Goal: Task Accomplishment & Management: Manage account settings

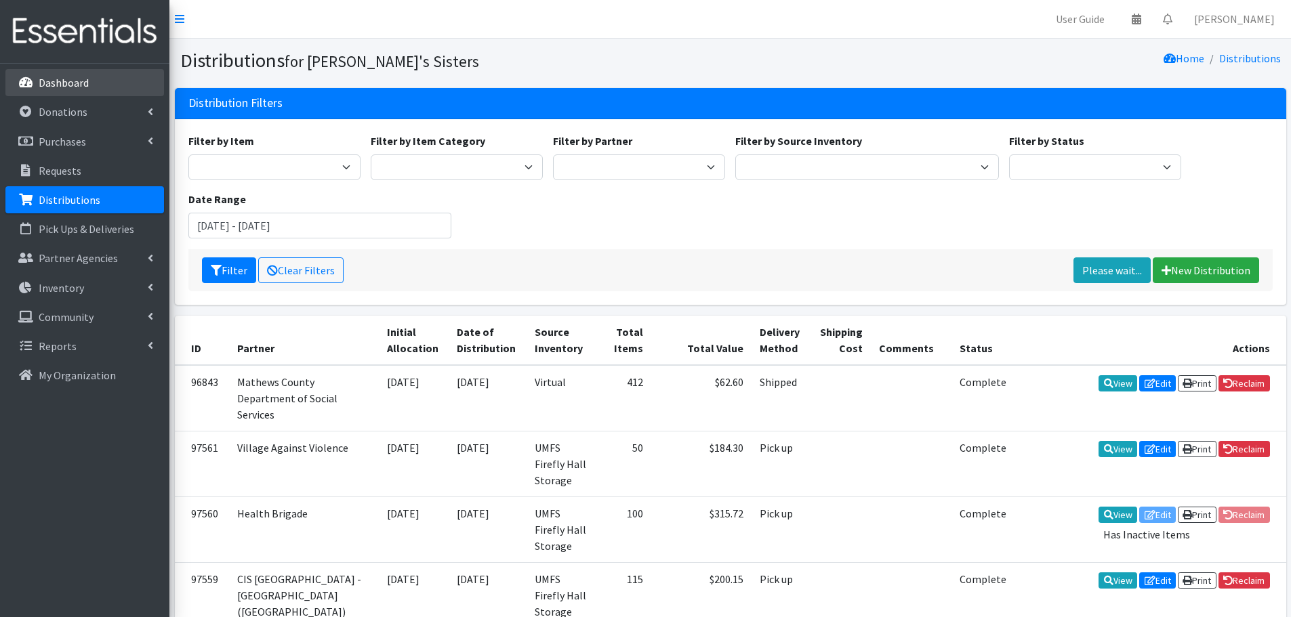
click at [56, 83] on p "Dashboard" at bounding box center [64, 83] width 50 height 14
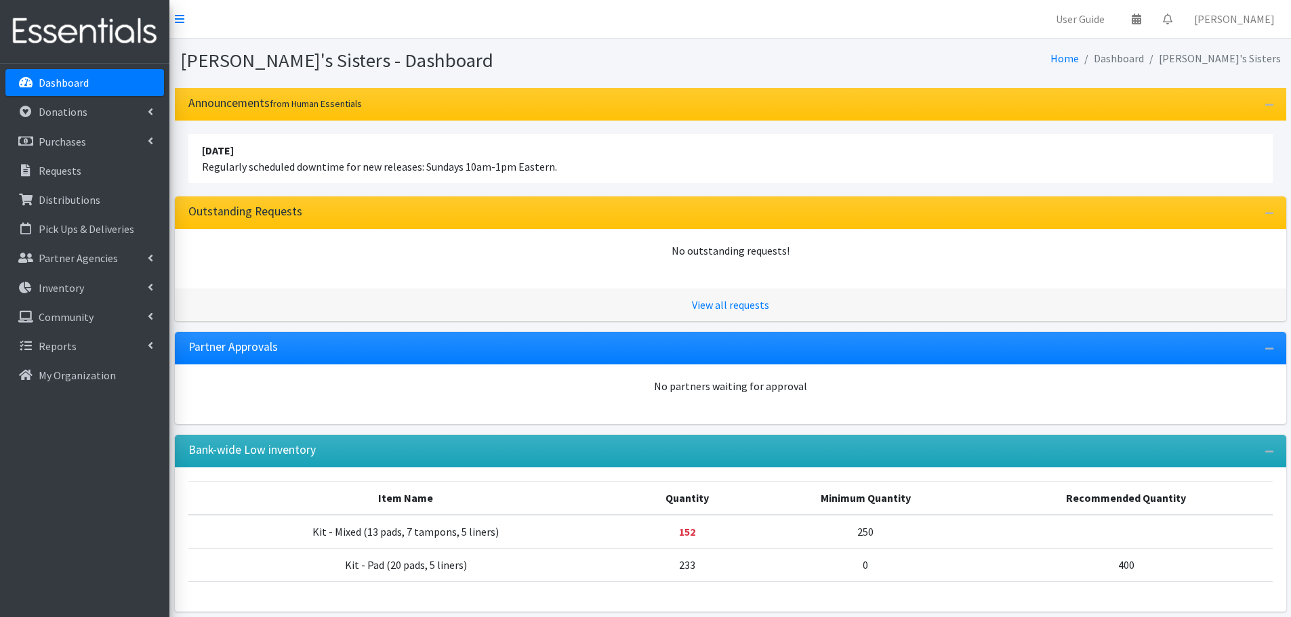
scroll to position [56, 0]
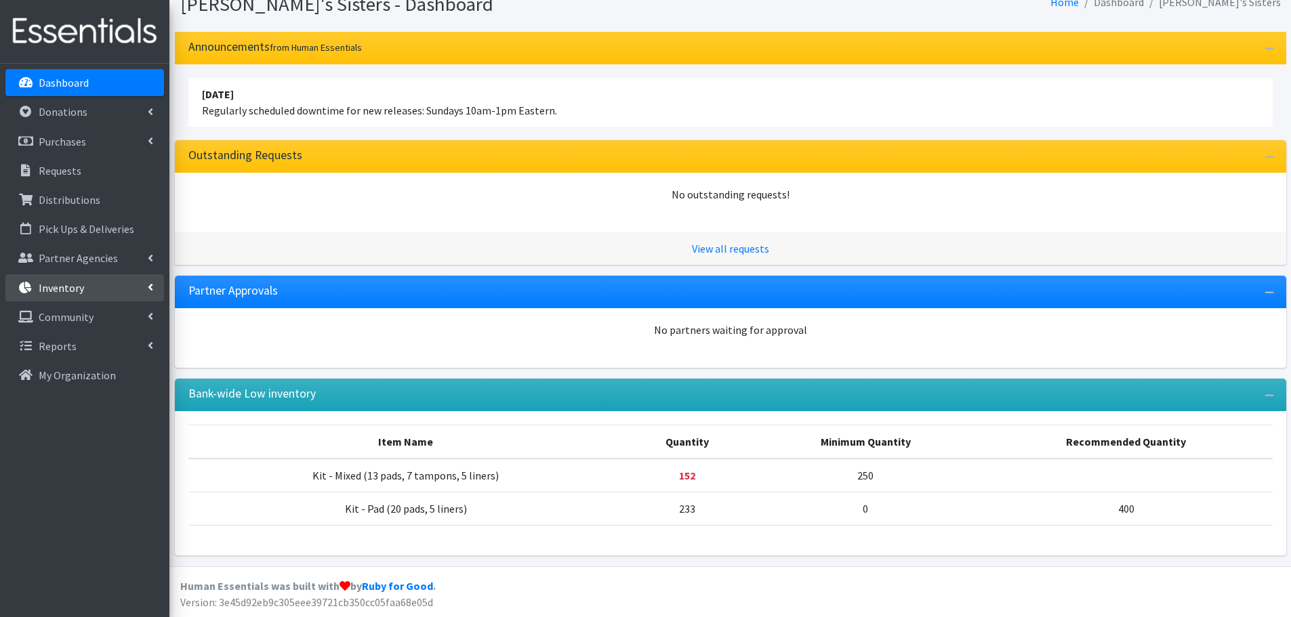
click at [113, 279] on link "Inventory" at bounding box center [84, 287] width 159 height 27
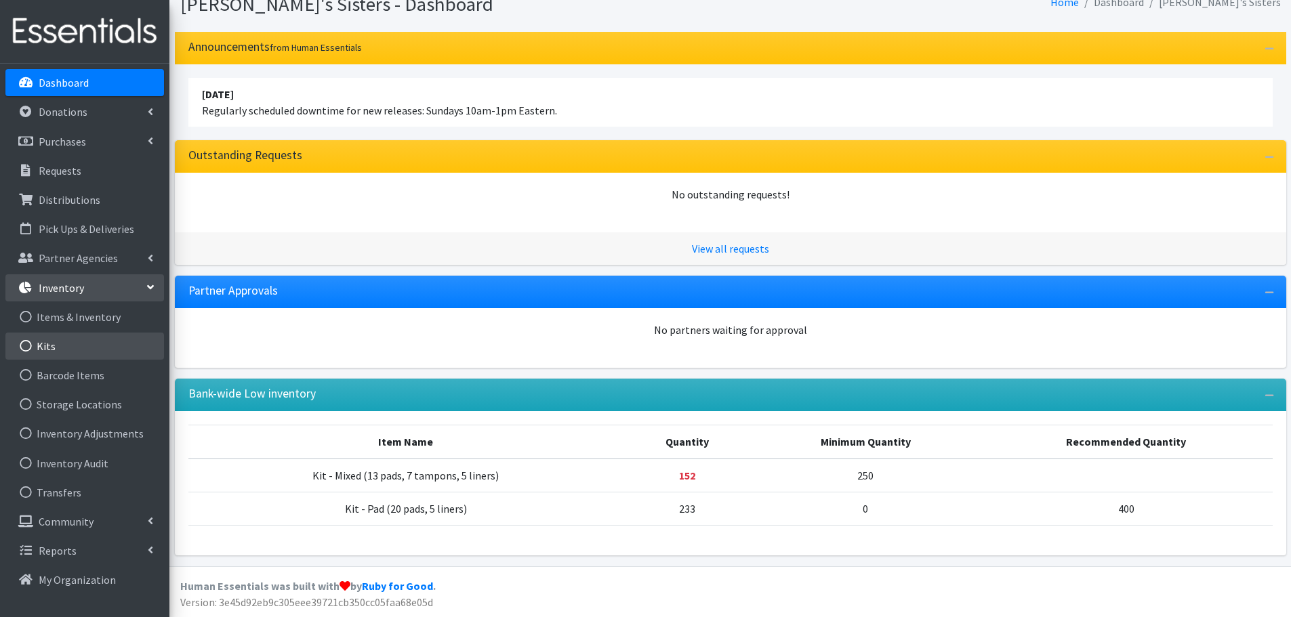
click at [62, 346] on link "Kits" at bounding box center [84, 346] width 159 height 27
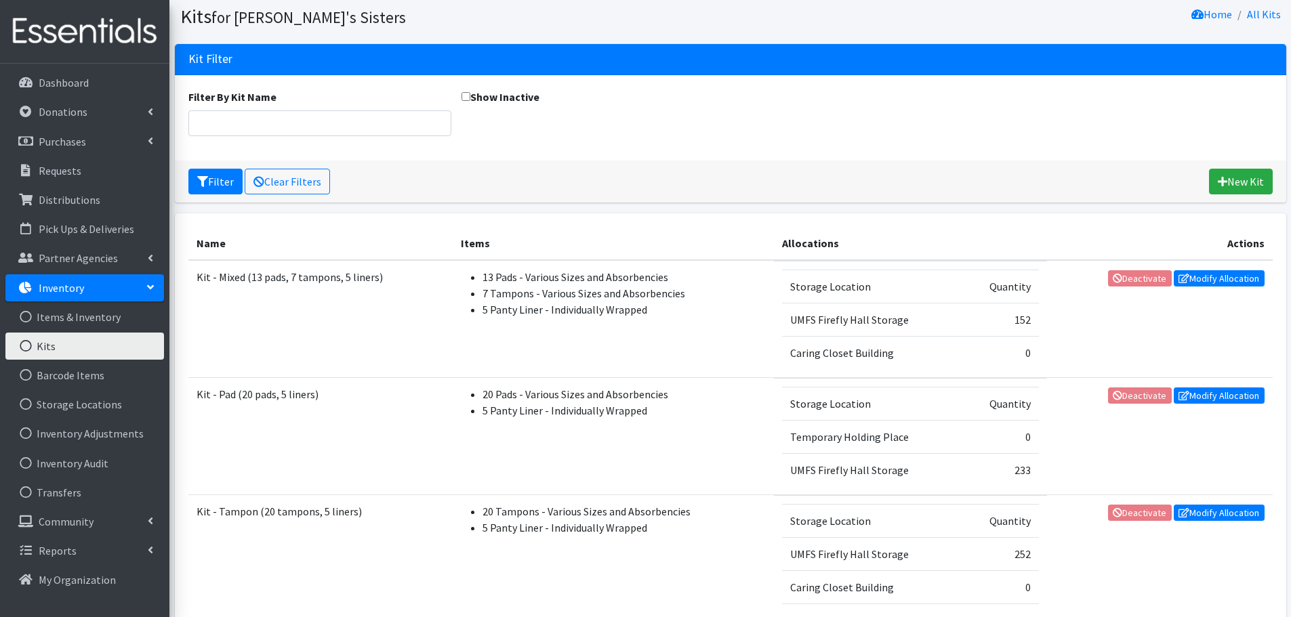
scroll to position [68, 0]
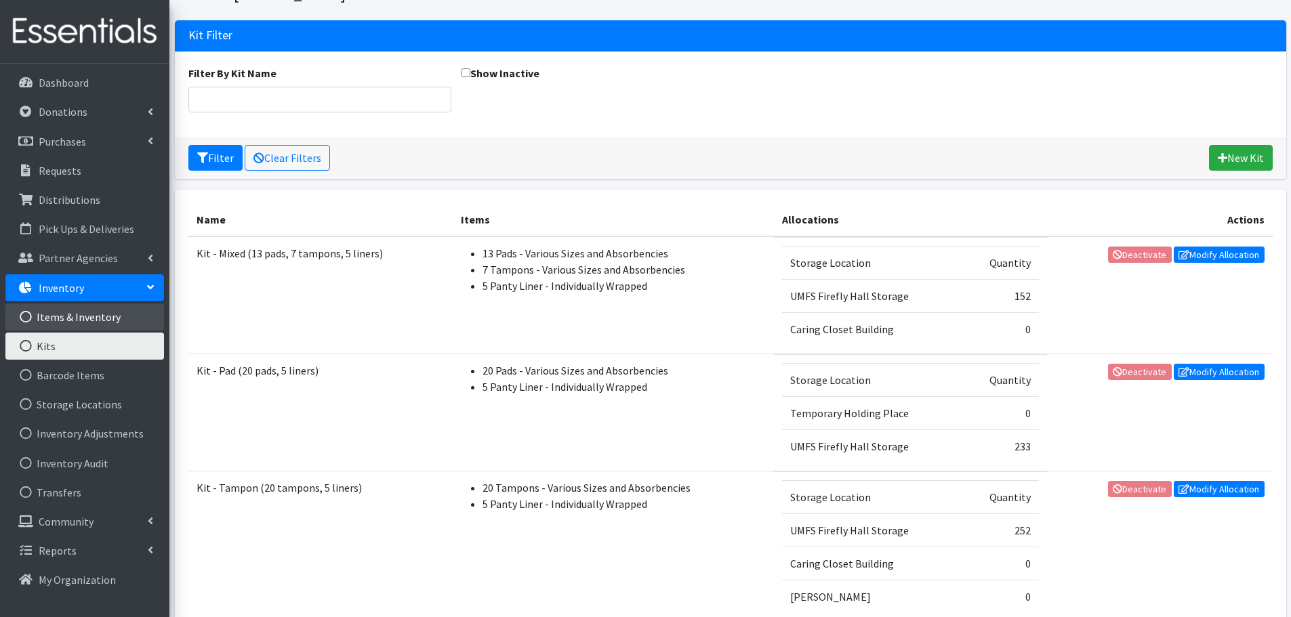
click at [64, 326] on link "Items & Inventory" at bounding box center [84, 317] width 159 height 27
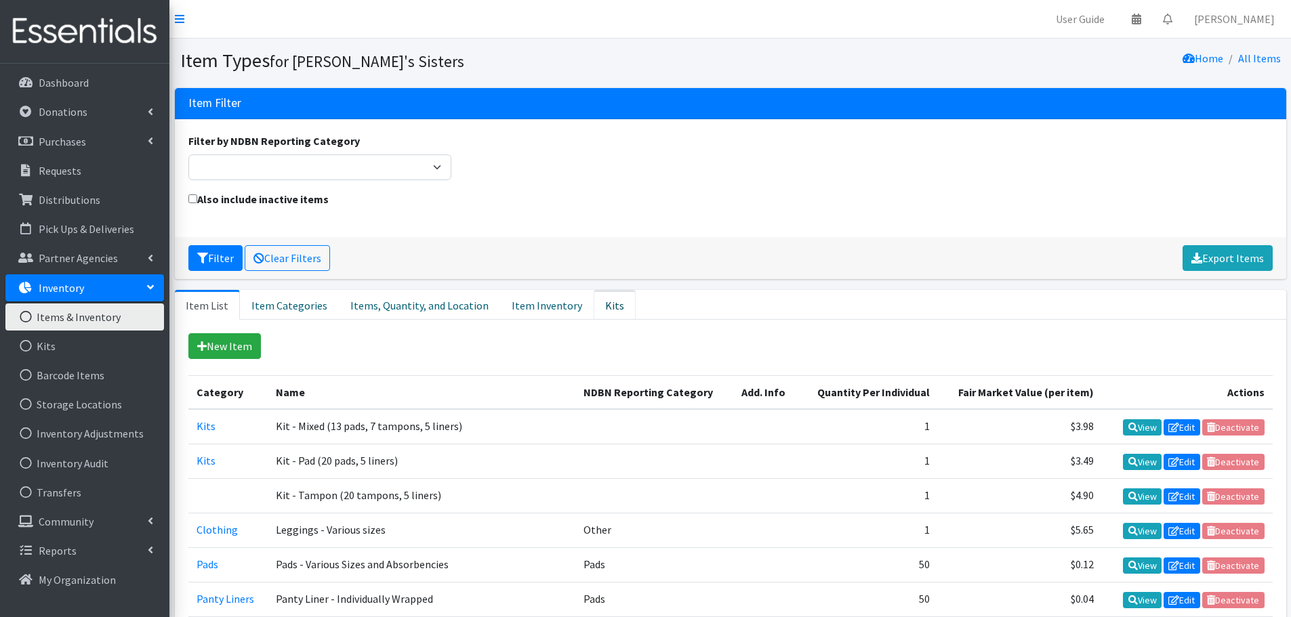
click at [594, 304] on link "Kits" at bounding box center [615, 305] width 42 height 30
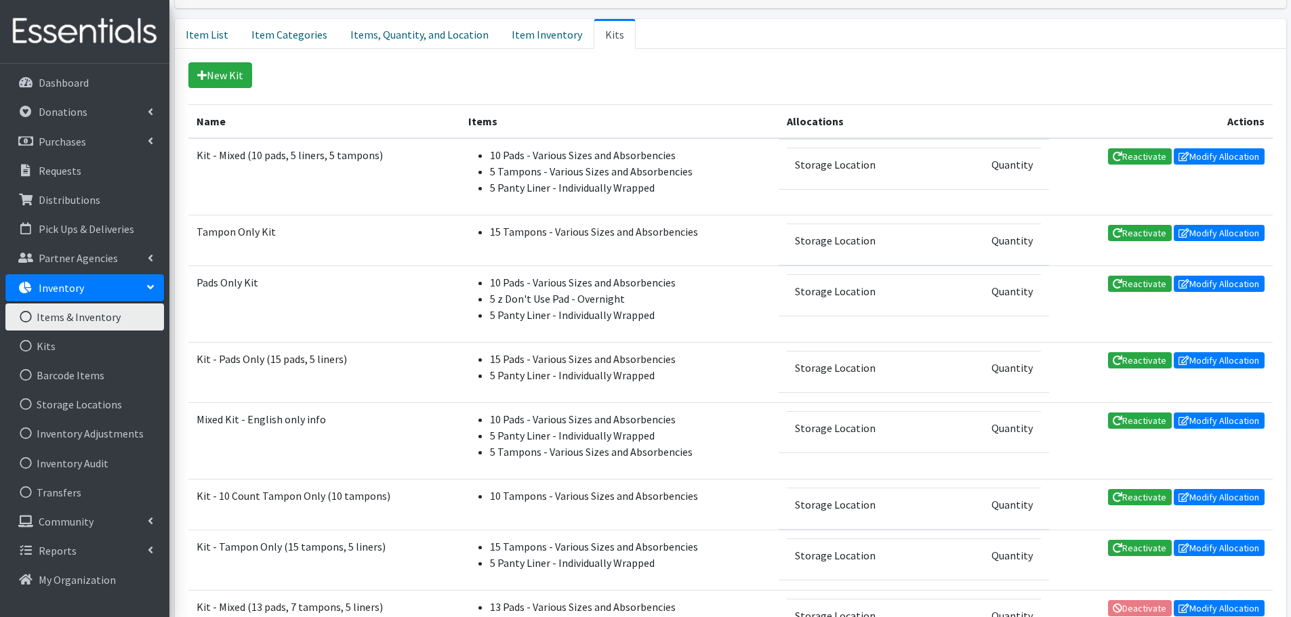
scroll to position [203, 0]
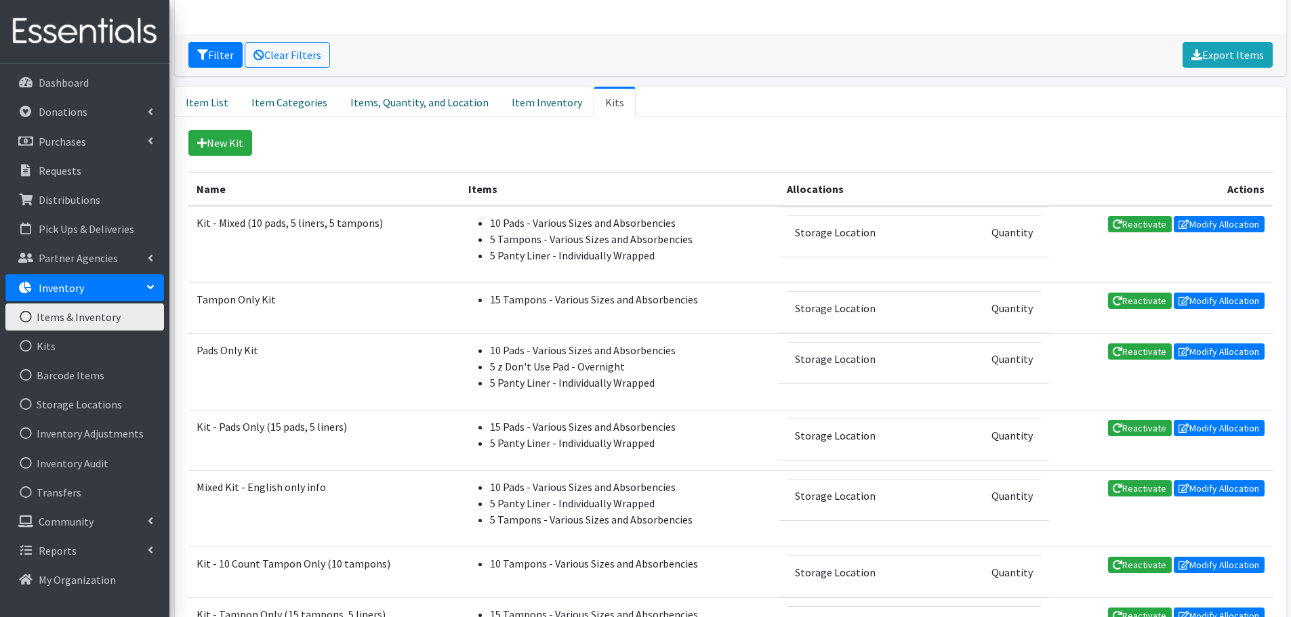
click at [383, 223] on td "Kit - Mixed (10 pads, 5 liners, 5 tampons)" at bounding box center [324, 244] width 272 height 77
click at [53, 316] on link "Items & Inventory" at bounding box center [84, 317] width 159 height 27
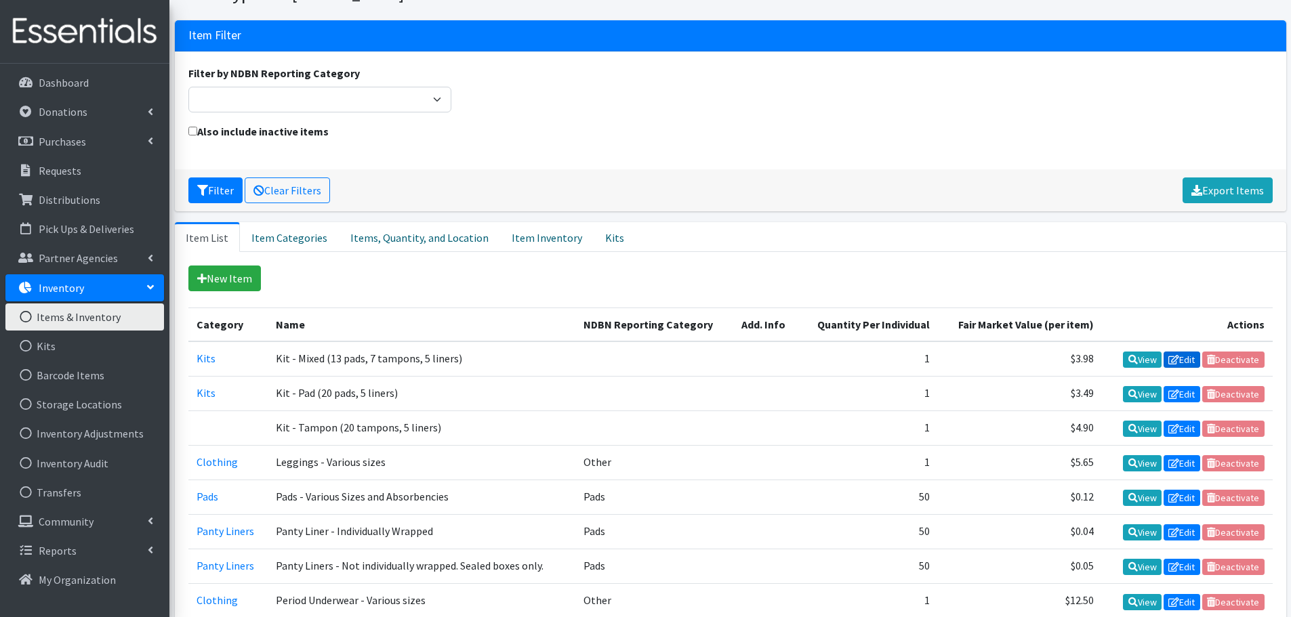
scroll to position [136, 0]
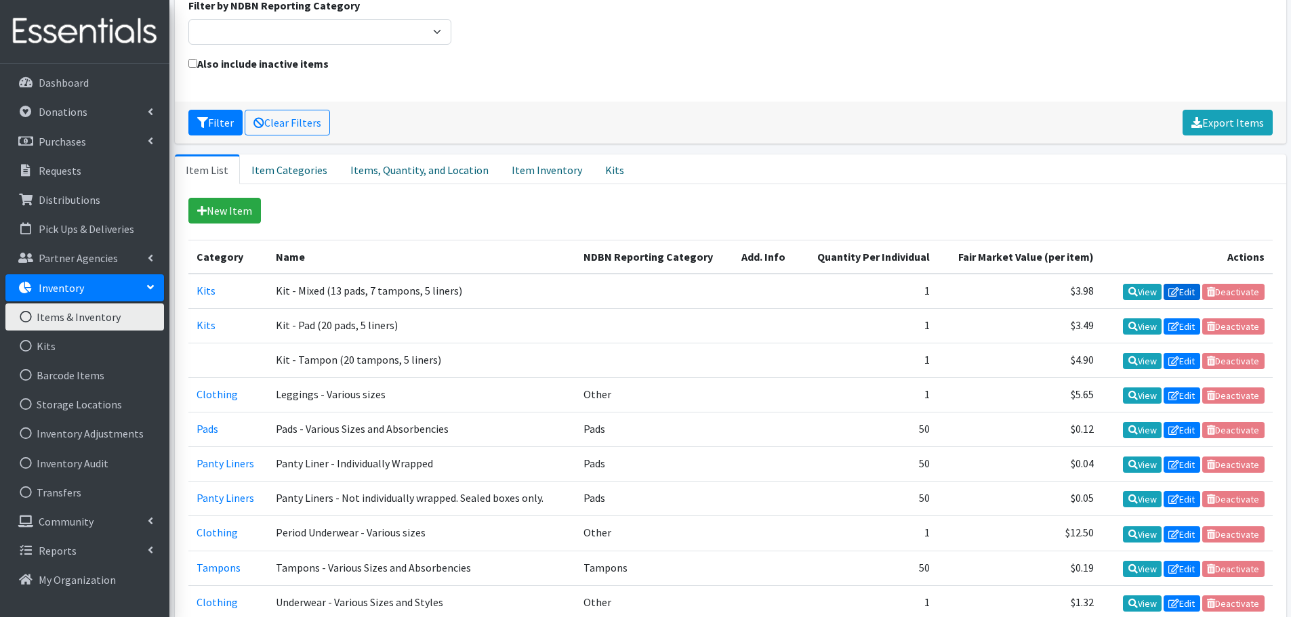
click at [1182, 297] on link "Edit" at bounding box center [1182, 292] width 37 height 16
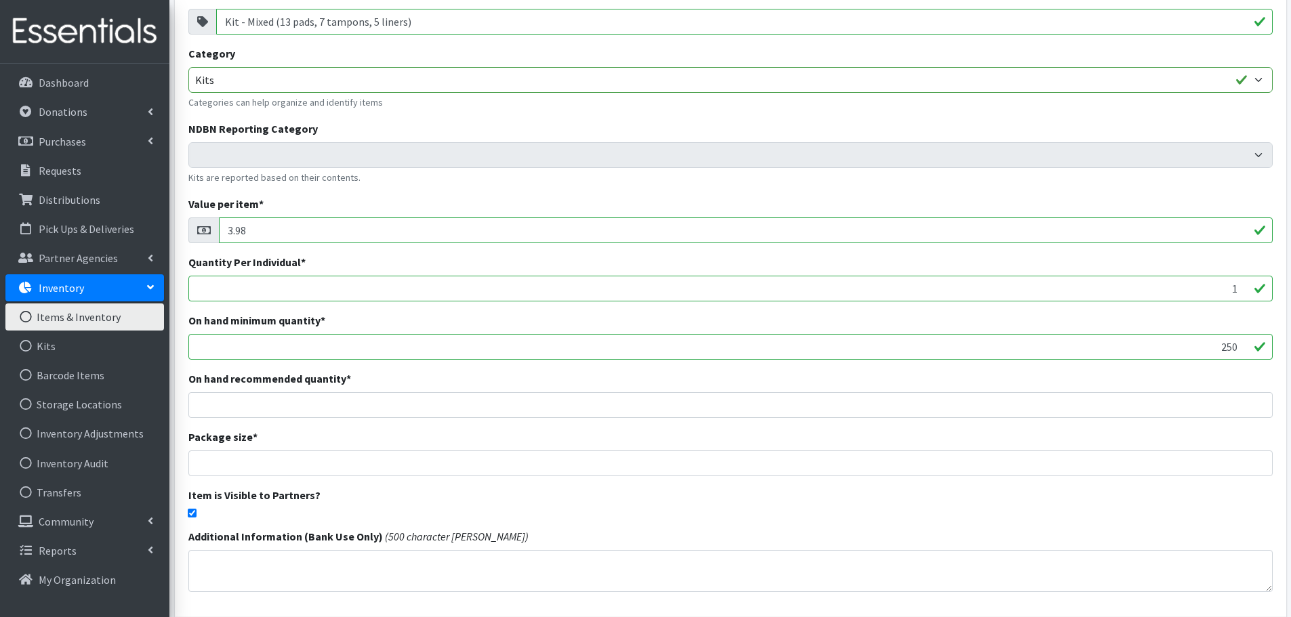
scroll to position [136, 0]
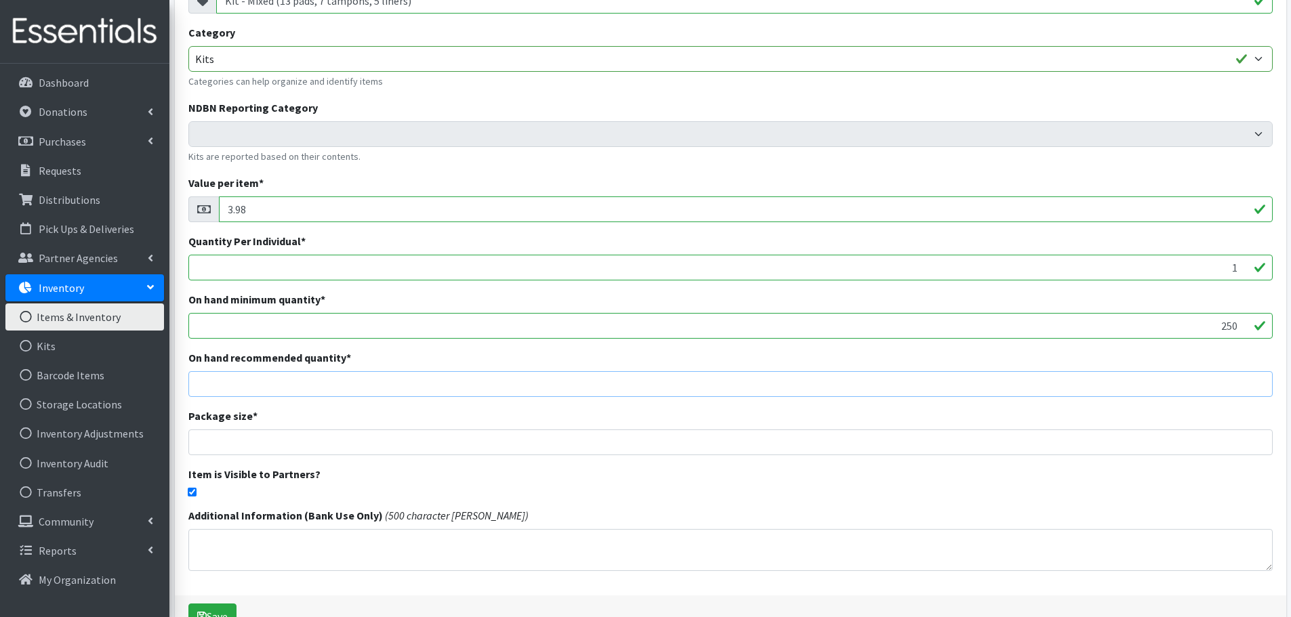
click at [1220, 380] on input "number" at bounding box center [730, 384] width 1084 height 26
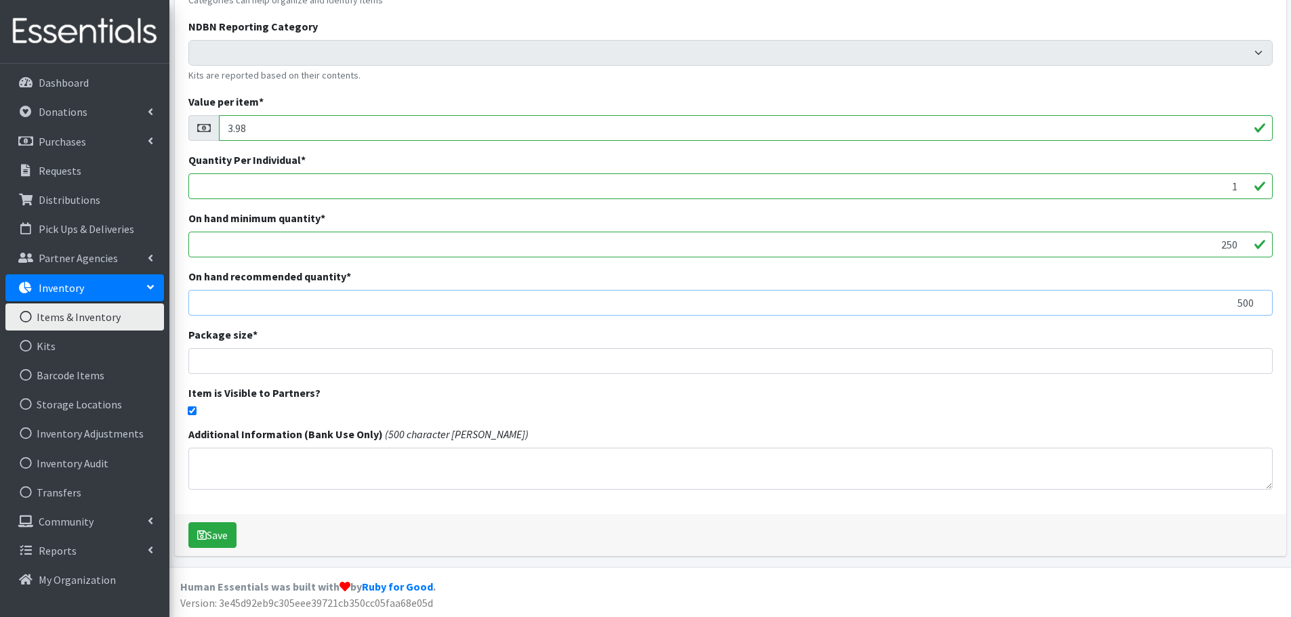
scroll to position [218, 0]
type input "500"
click at [216, 536] on button "Save" at bounding box center [212, 535] width 48 height 26
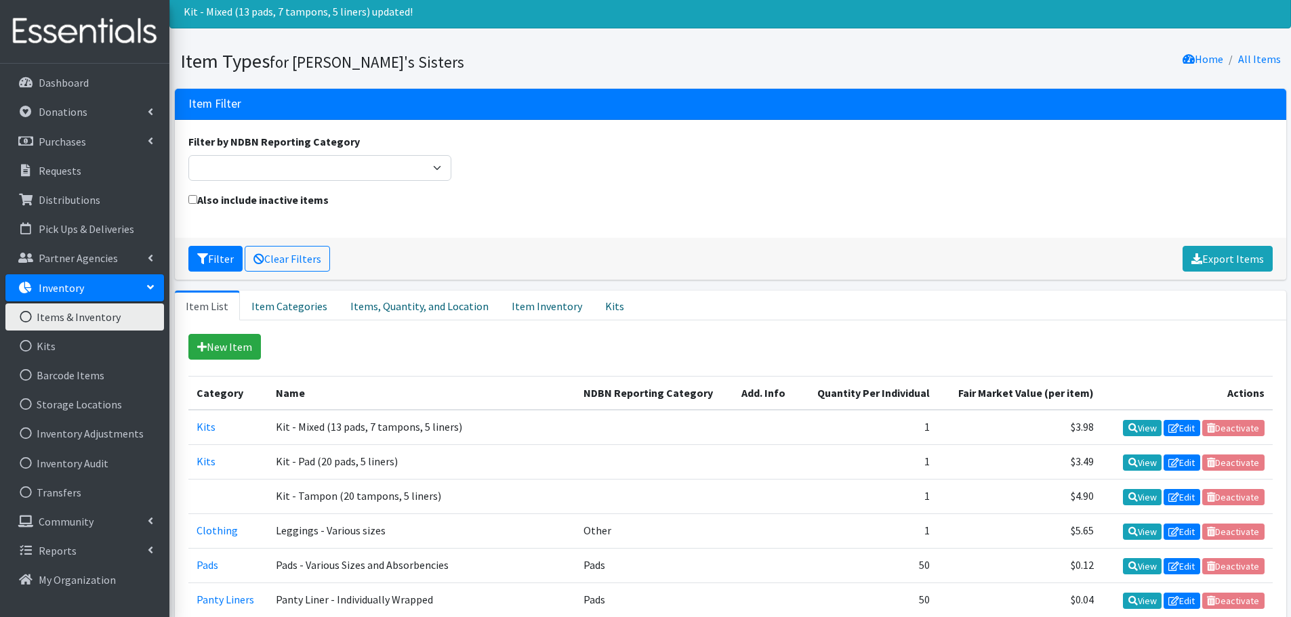
scroll to position [68, 0]
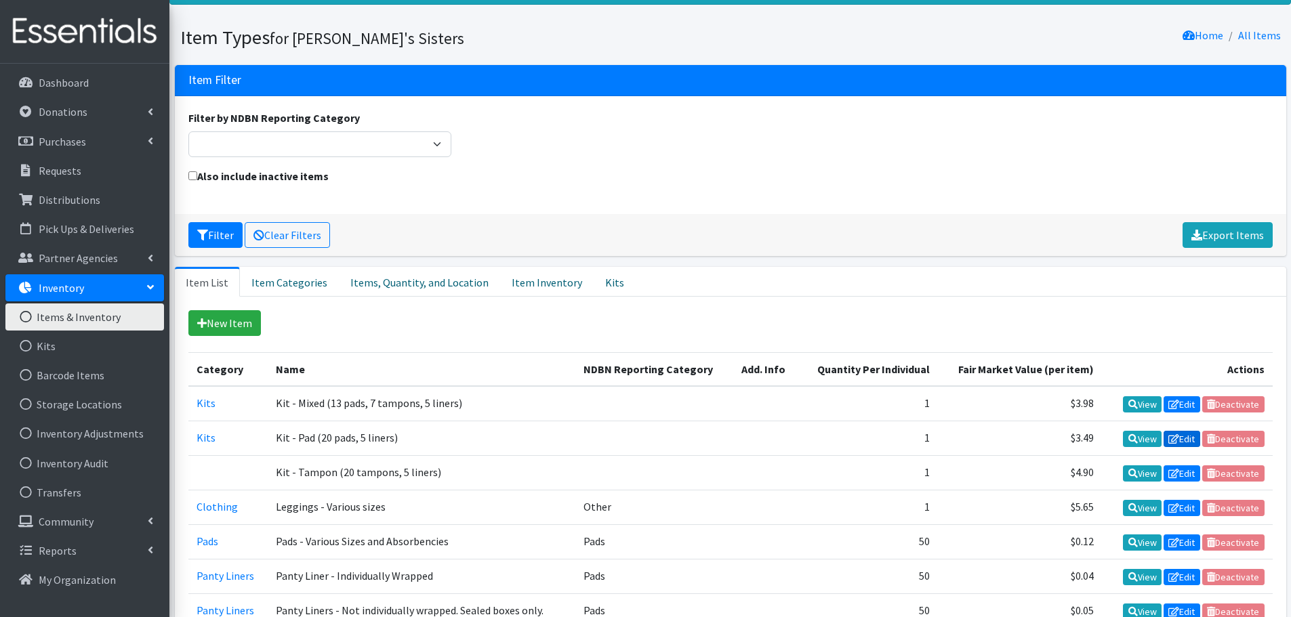
click at [1177, 438] on icon at bounding box center [1173, 438] width 11 height 9
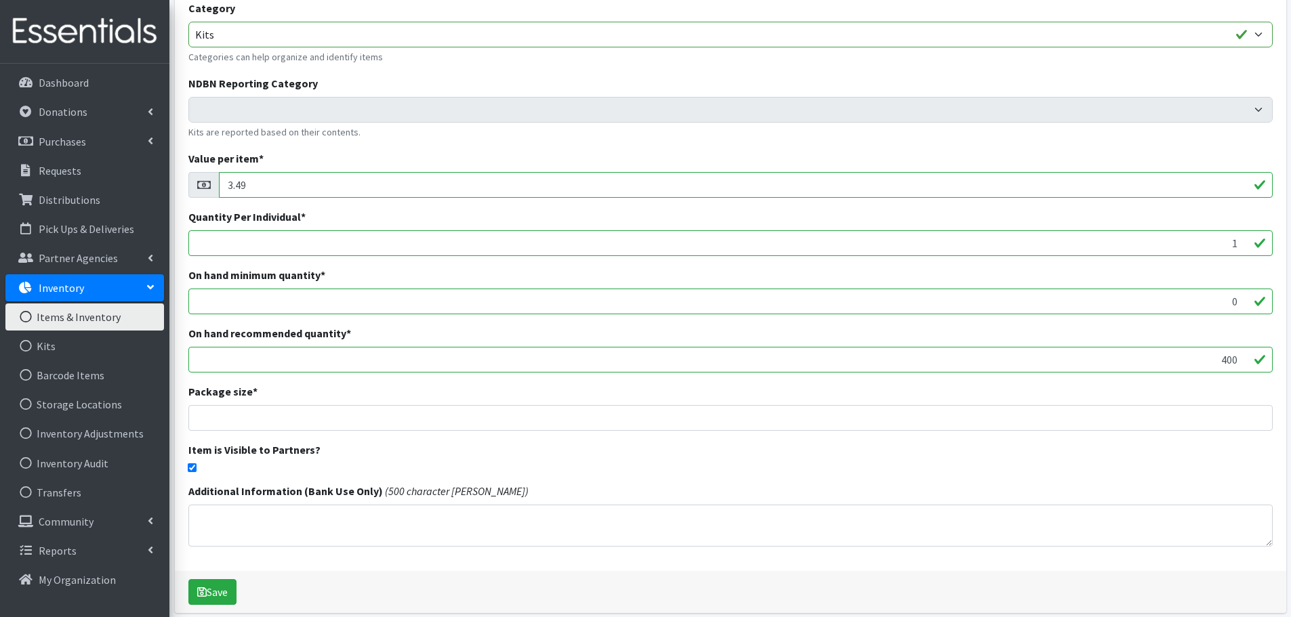
scroll to position [203, 0]
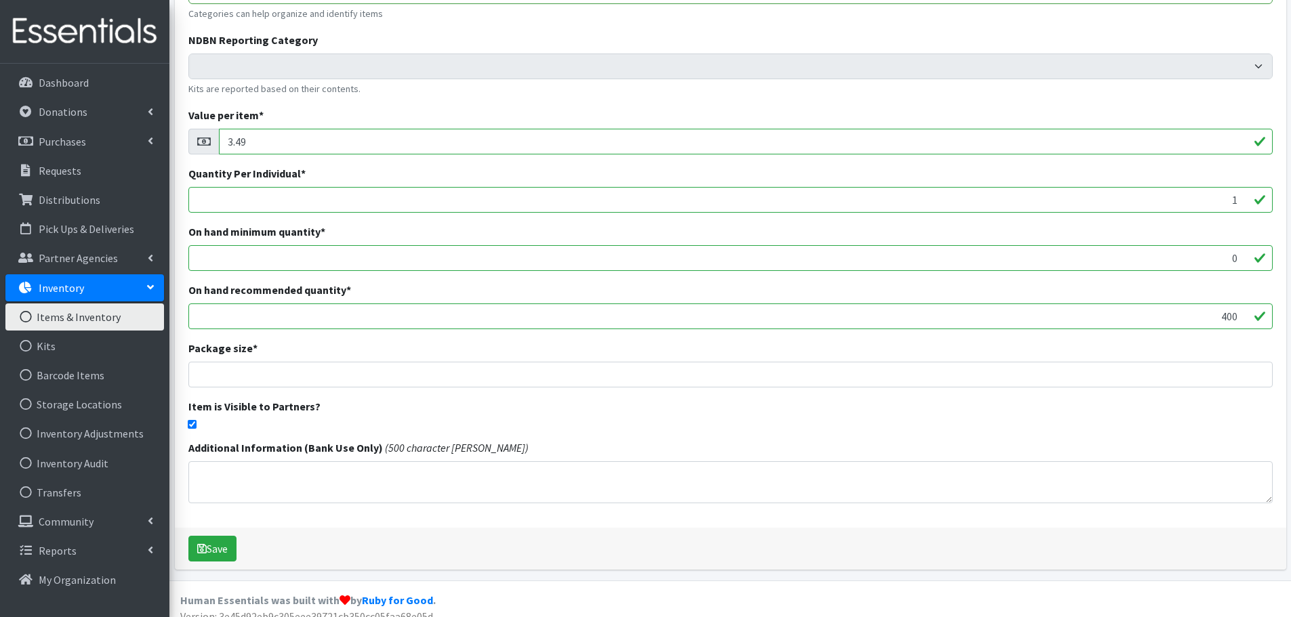
drag, startPoint x: 1206, startPoint y: 312, endPoint x: 1257, endPoint y: 313, distance: 51.5
click at [1257, 313] on input "400" at bounding box center [730, 317] width 1084 height 26
type input "500"
drag, startPoint x: 1225, startPoint y: 258, endPoint x: 1250, endPoint y: 258, distance: 25.1
click at [1250, 258] on input "0" at bounding box center [730, 258] width 1084 height 26
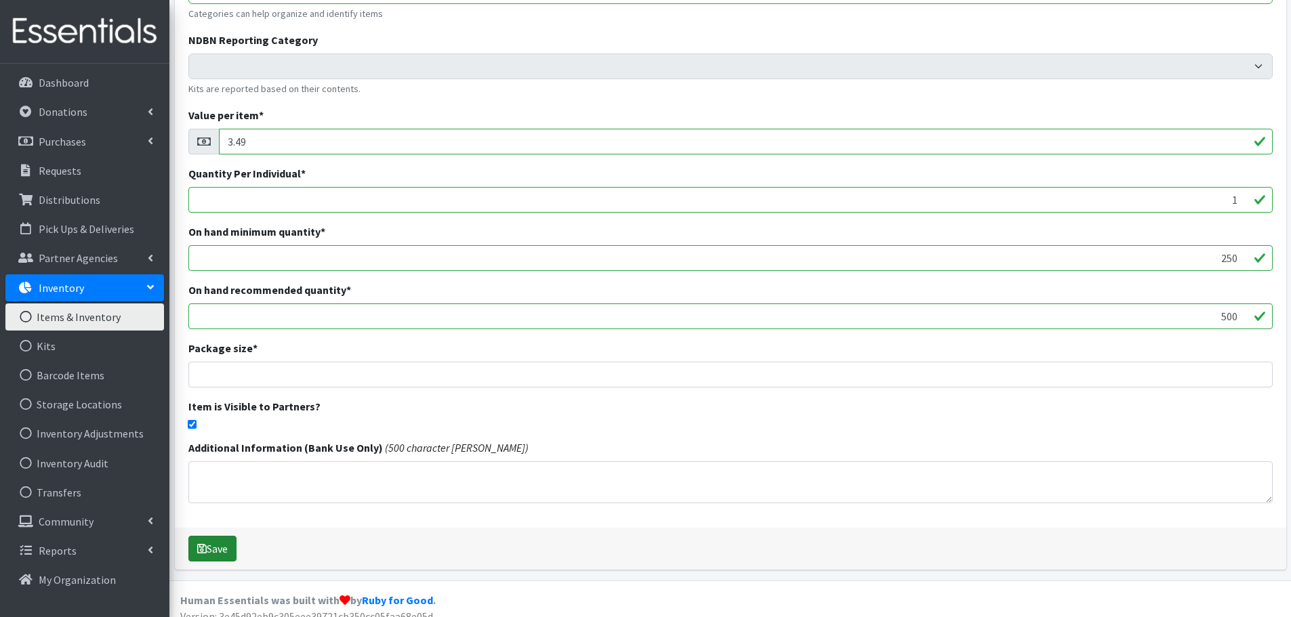
type input "250"
click at [220, 544] on button "Save" at bounding box center [212, 549] width 48 height 26
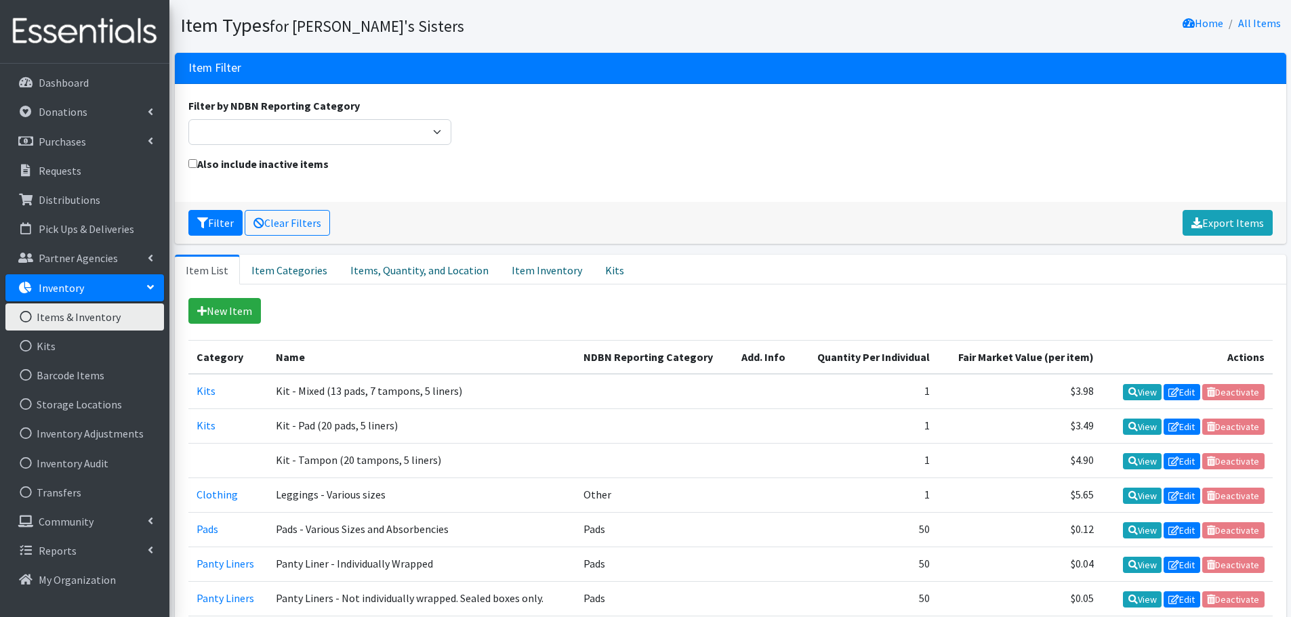
scroll to position [203, 0]
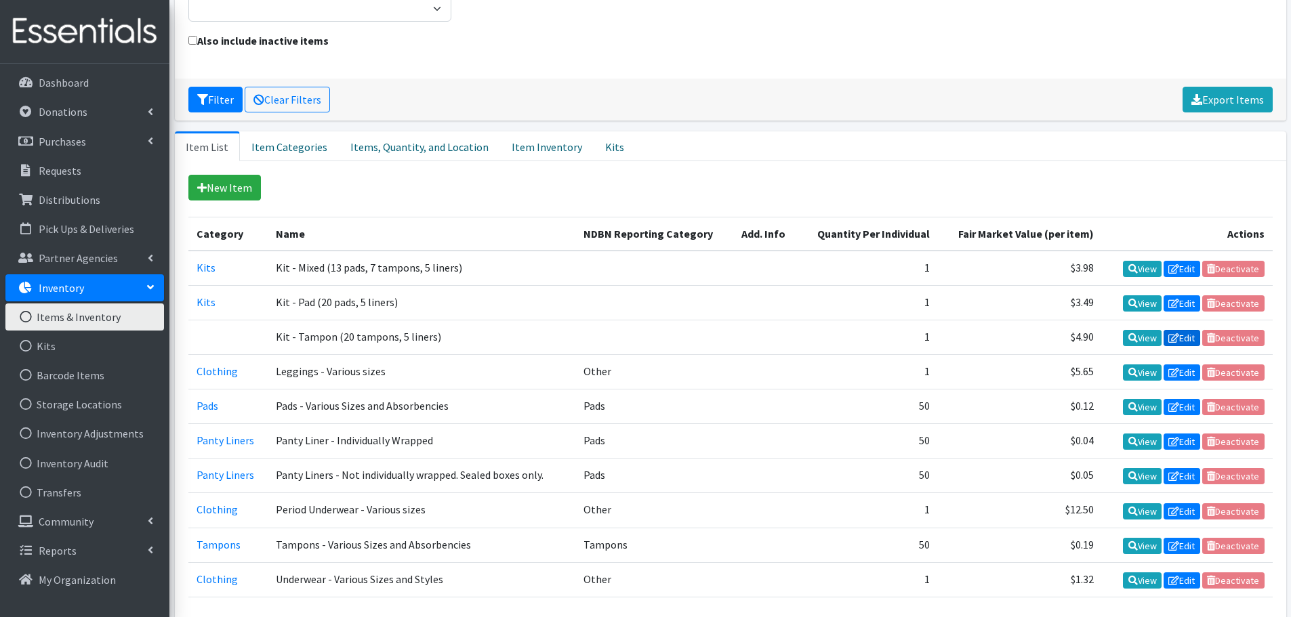
click at [1186, 342] on link "Edit" at bounding box center [1182, 338] width 37 height 16
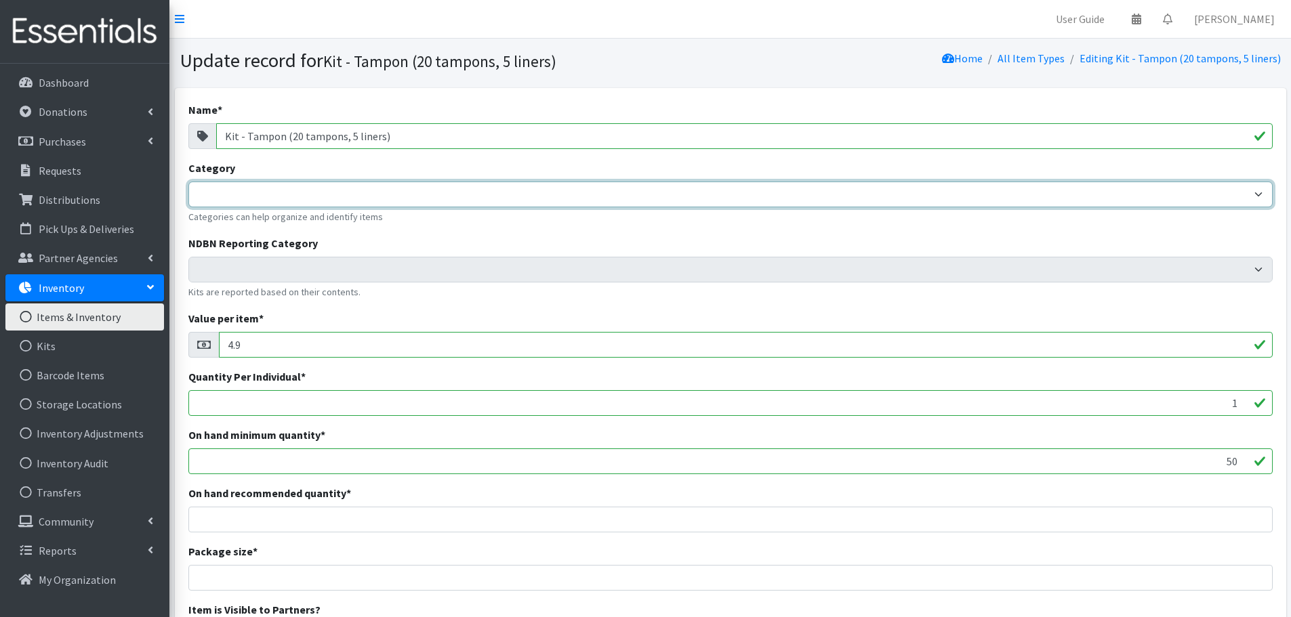
click at [228, 195] on select "Tampons Pads Panty Liners Clothing Retired Kits Do Not Use Things In This Categ…" at bounding box center [730, 195] width 1084 height 26
select select "457"
click at [188, 182] on select "Tampons Pads Panty Liners Clothing Retired Kits Do Not Use Things In This Categ…" at bounding box center [730, 195] width 1084 height 26
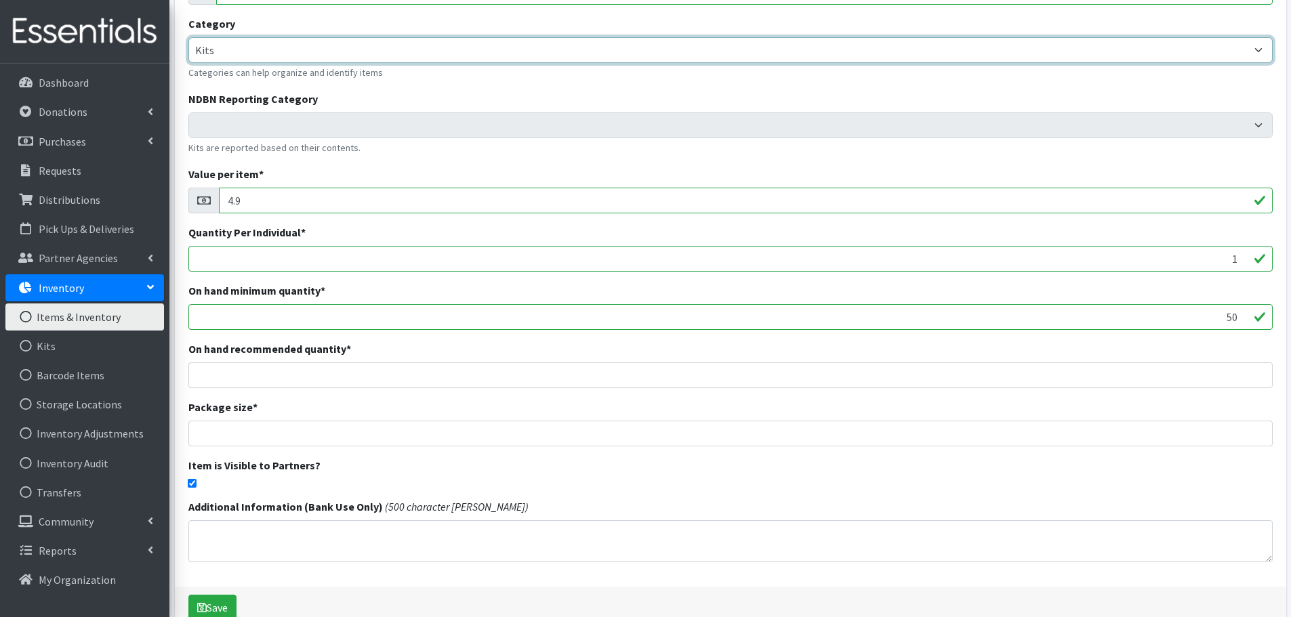
scroll to position [203, 0]
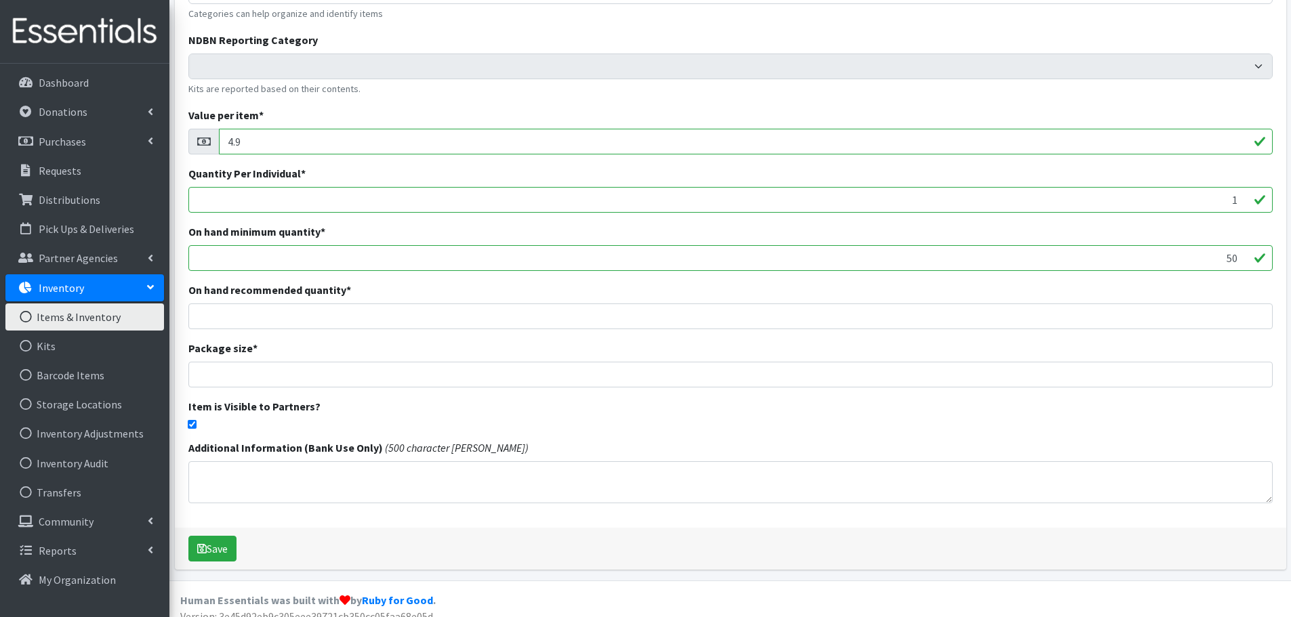
click at [1203, 255] on input "50" at bounding box center [730, 258] width 1084 height 26
drag, startPoint x: 1204, startPoint y: 258, endPoint x: 1266, endPoint y: 250, distance: 62.9
click at [1266, 250] on input "50" at bounding box center [730, 258] width 1084 height 26
click at [1185, 323] on input "number" at bounding box center [730, 317] width 1084 height 26
type input "1"
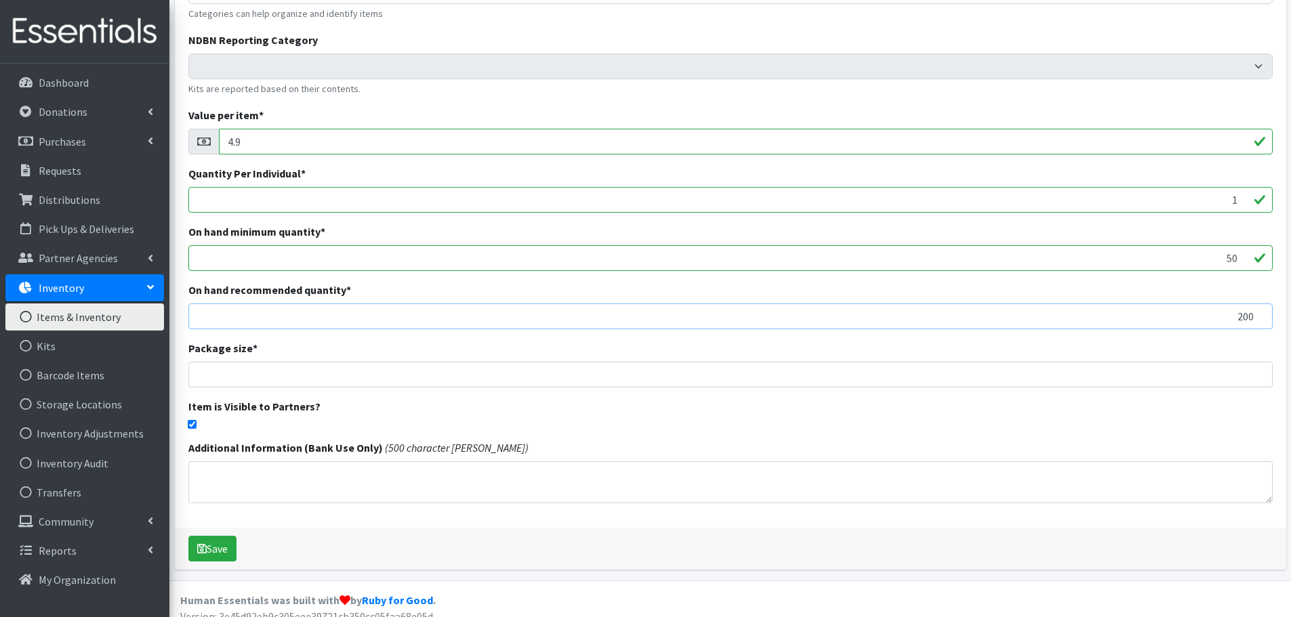
type input "200"
click at [1201, 255] on input "50" at bounding box center [730, 258] width 1084 height 26
drag, startPoint x: 1212, startPoint y: 255, endPoint x: 1249, endPoint y: 257, distance: 37.3
click at [1249, 257] on input "50" at bounding box center [730, 258] width 1084 height 26
type input "100"
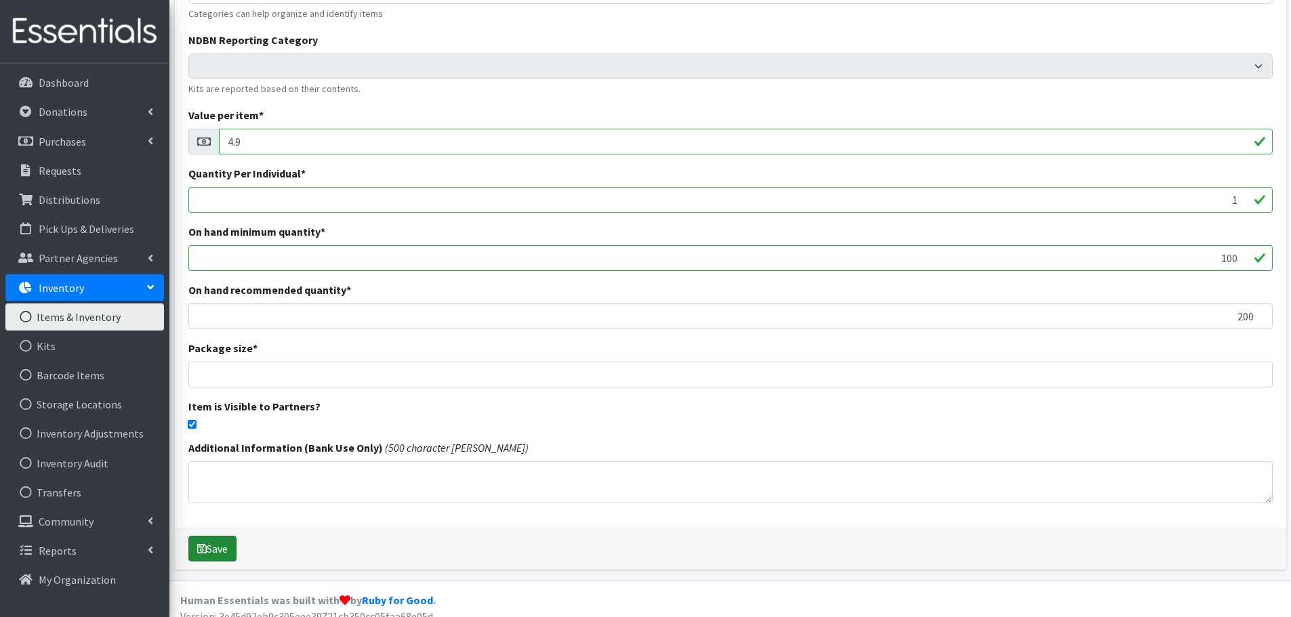
click at [220, 545] on button "Save" at bounding box center [212, 549] width 48 height 26
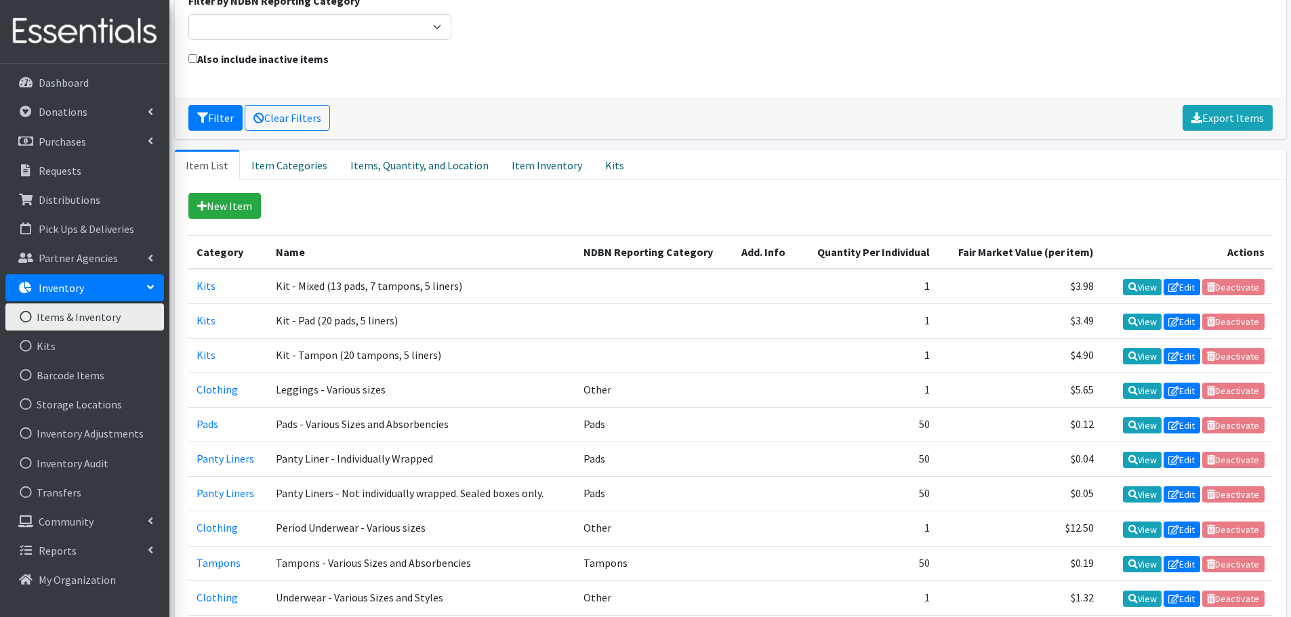
scroll to position [270, 0]
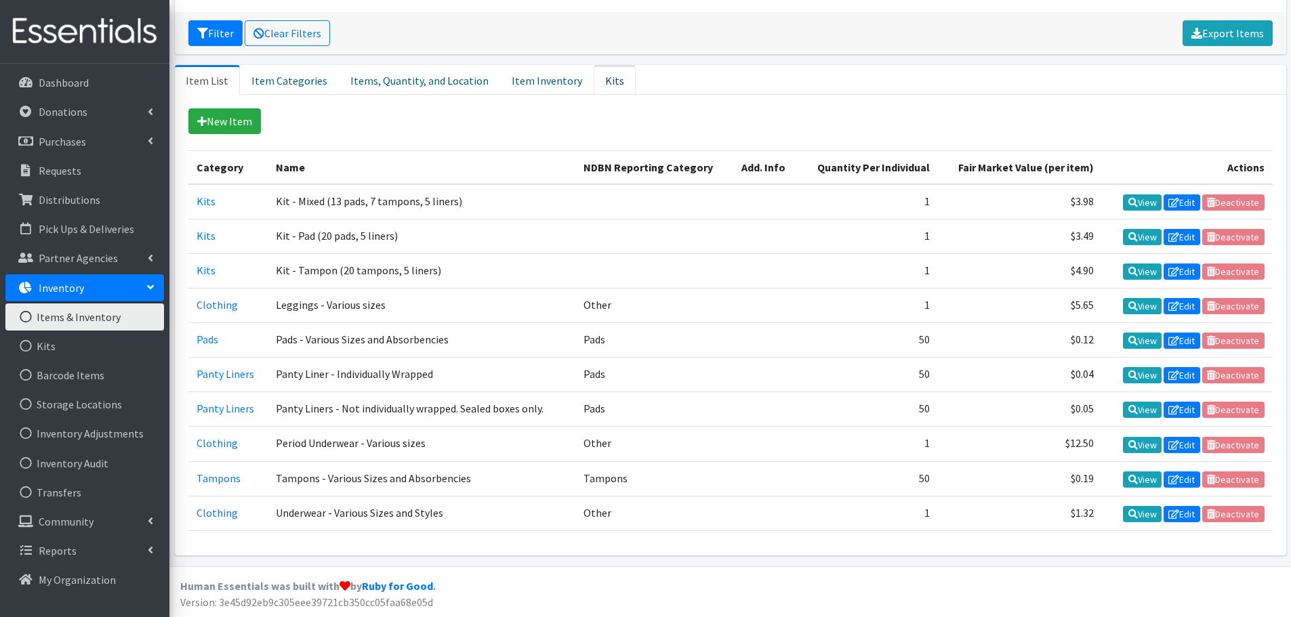
click at [600, 75] on link "Kits" at bounding box center [615, 80] width 42 height 30
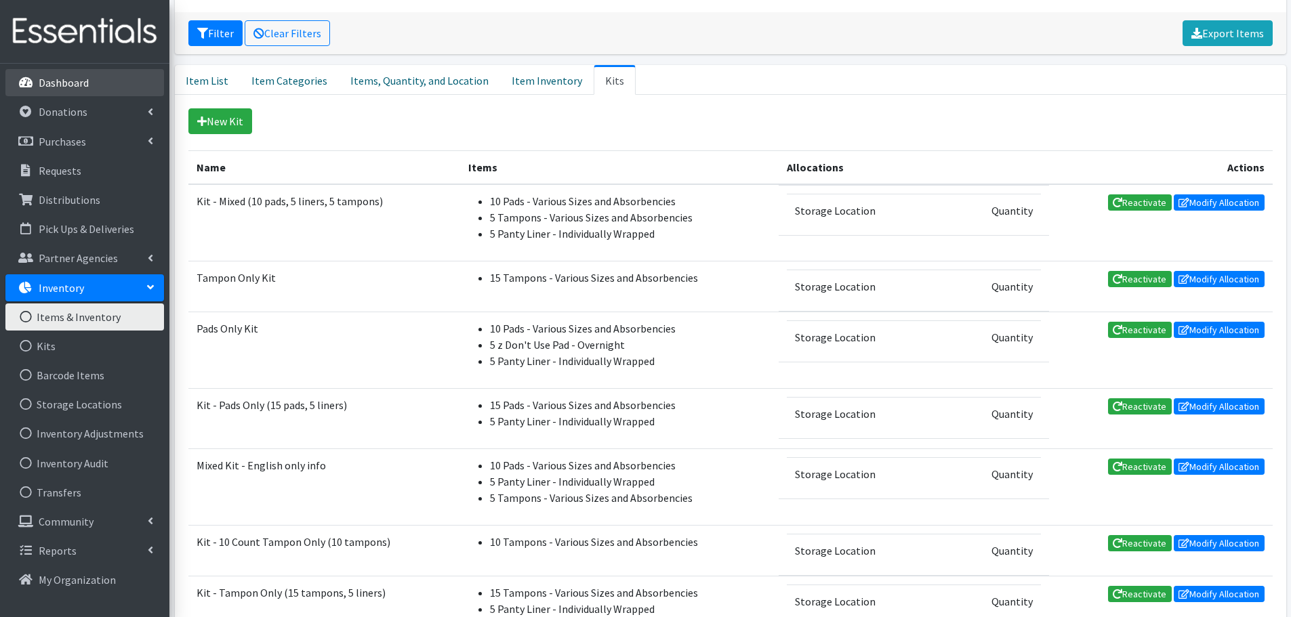
click at [85, 87] on p "Dashboard" at bounding box center [64, 83] width 50 height 14
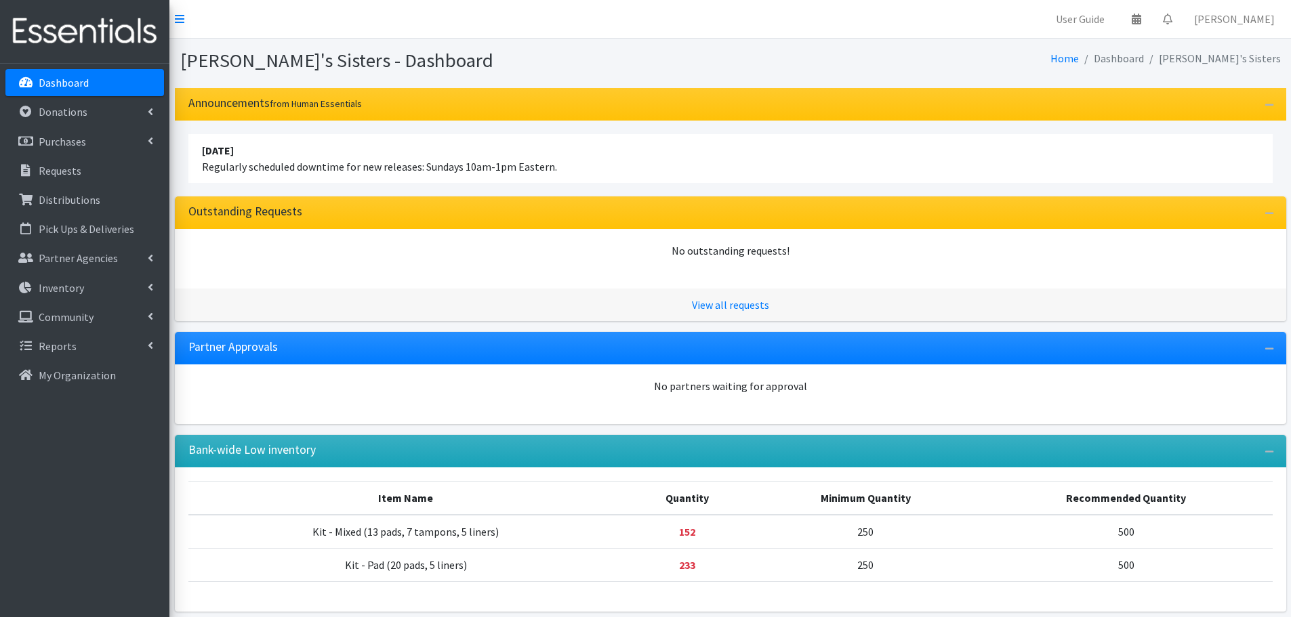
scroll to position [56, 0]
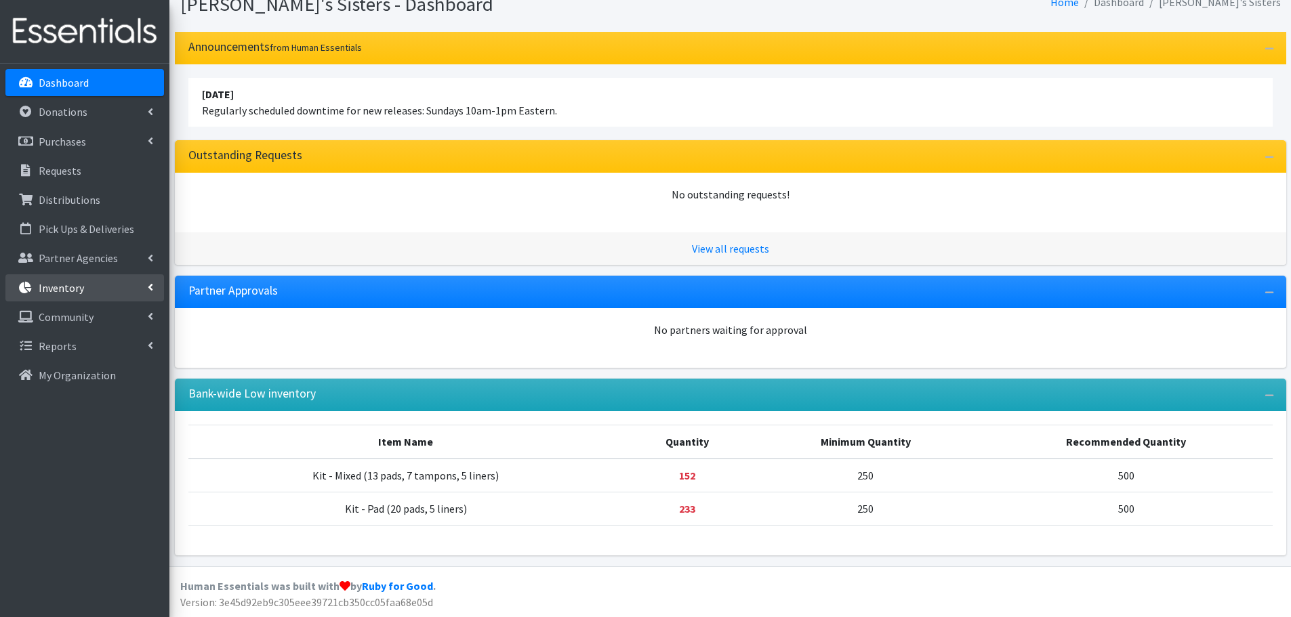
click at [90, 298] on link "Inventory" at bounding box center [84, 287] width 159 height 27
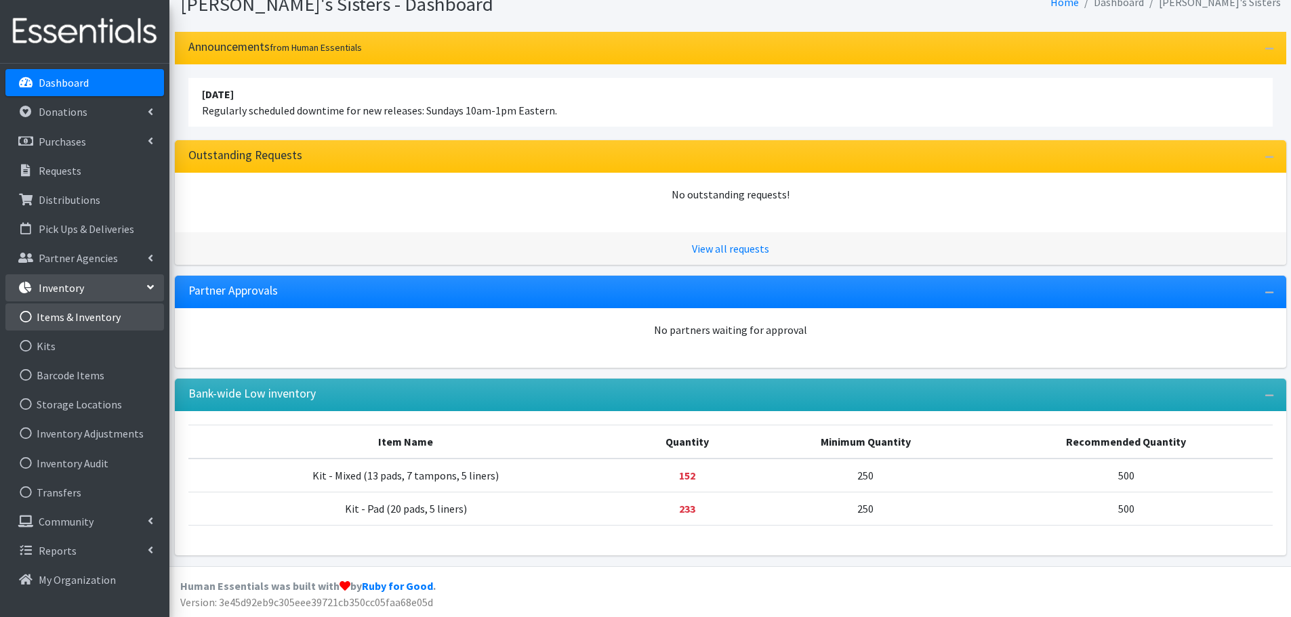
click at [102, 317] on link "Items & Inventory" at bounding box center [84, 317] width 159 height 27
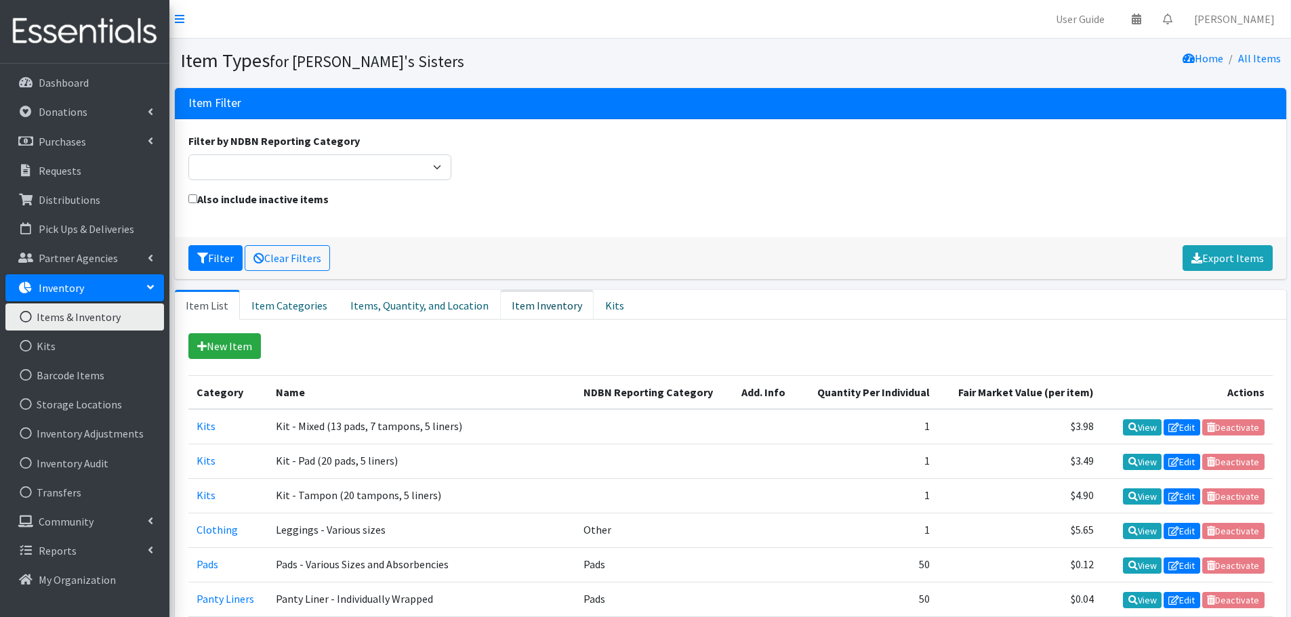
click at [528, 302] on link "Item Inventory" at bounding box center [547, 305] width 94 height 30
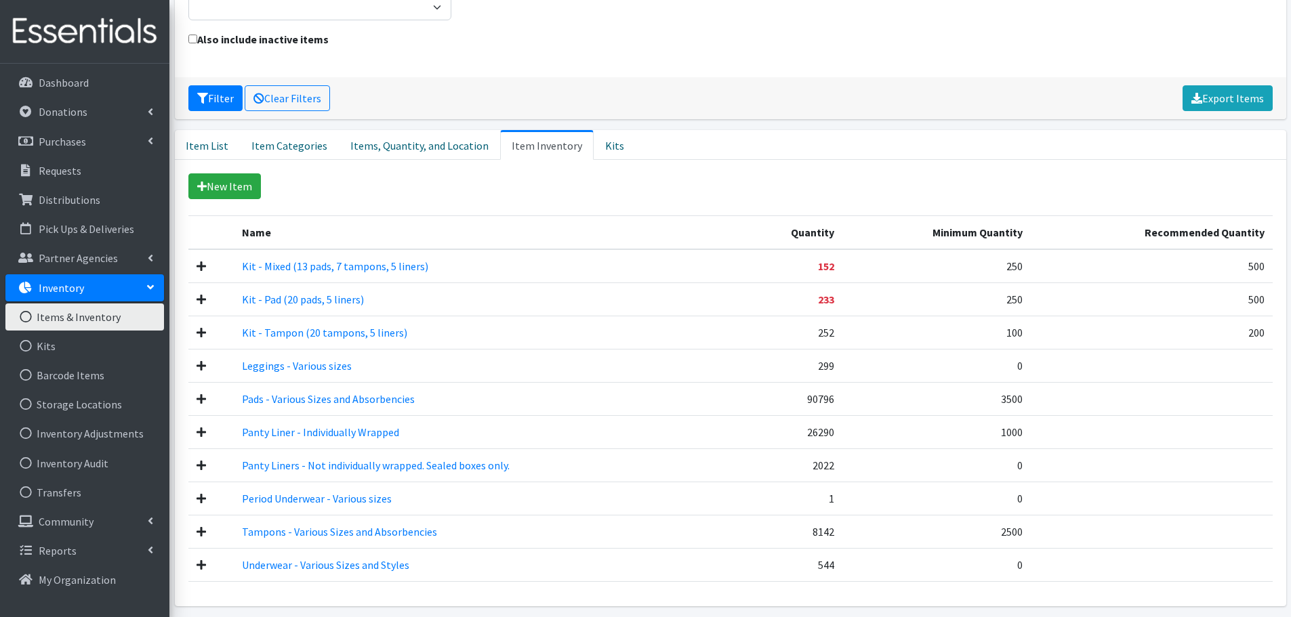
scroll to position [203, 0]
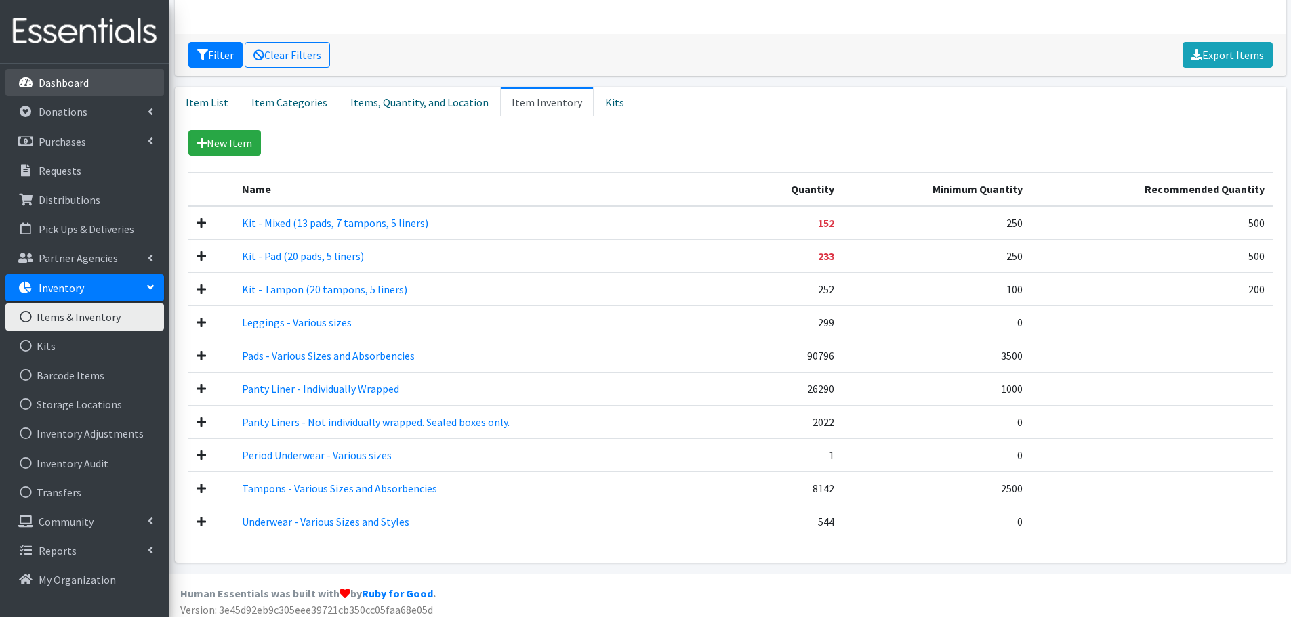
click at [73, 89] on p "Dashboard" at bounding box center [64, 83] width 50 height 14
